Goal: Navigation & Orientation: Find specific page/section

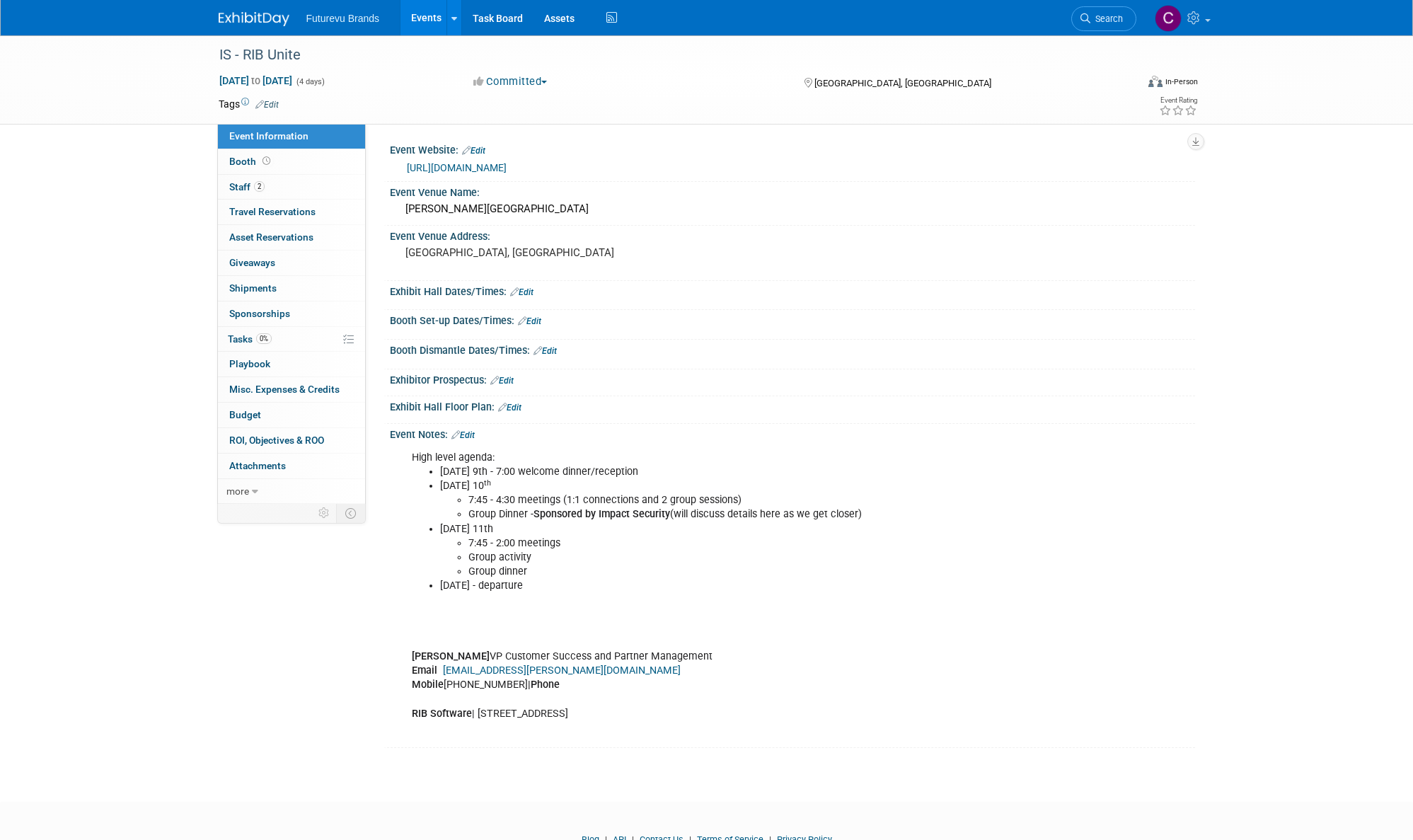
click at [341, 11] on li "Futurevu Brands" at bounding box center [353, 13] width 94 height 20
click at [419, 10] on link "Events" at bounding box center [426, 18] width 52 height 35
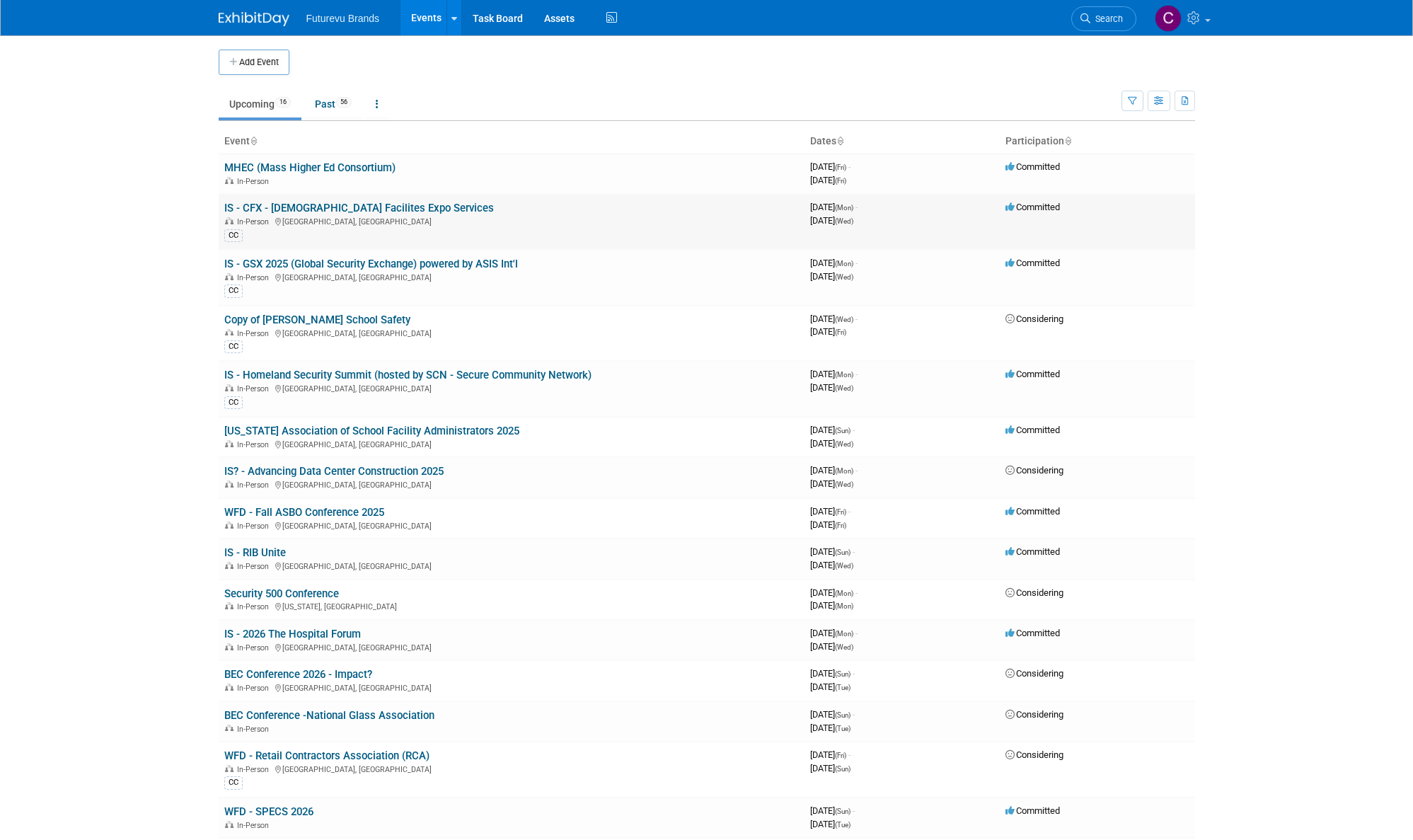
click at [350, 209] on link "IS - CFX - [DEMOGRAPHIC_DATA] Facilites Expo Services" at bounding box center [359, 208] width 269 height 13
